Goal: Transaction & Acquisition: Subscribe to service/newsletter

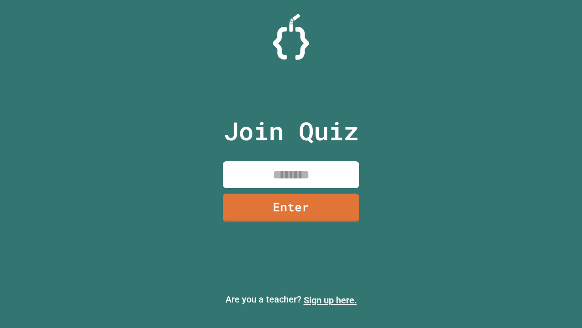
click at [330, 300] on link "Sign up here." at bounding box center [330, 299] width 53 height 11
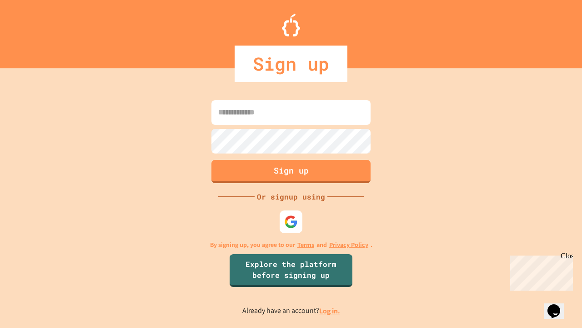
click at [330, 310] on link "Log in." at bounding box center [329, 311] width 21 height 10
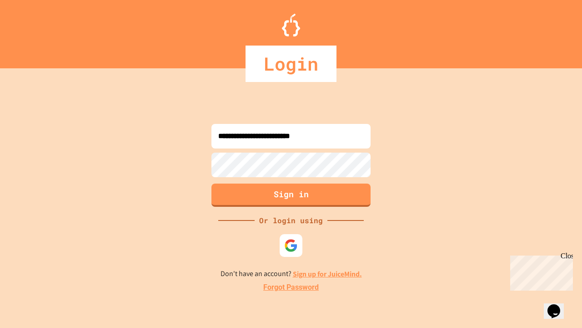
type input "**********"
